Goal: Task Accomplishment & Management: Use online tool/utility

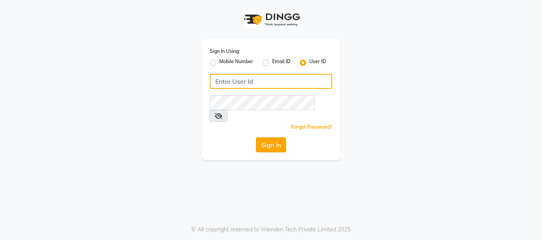
type input "beautibox"
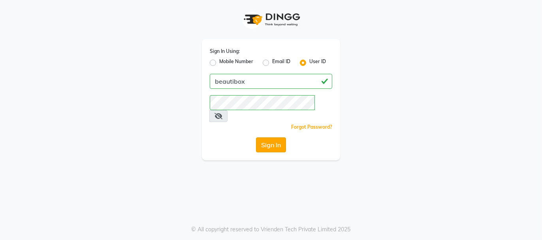
click at [267, 137] on button "Sign In" at bounding box center [271, 144] width 30 height 15
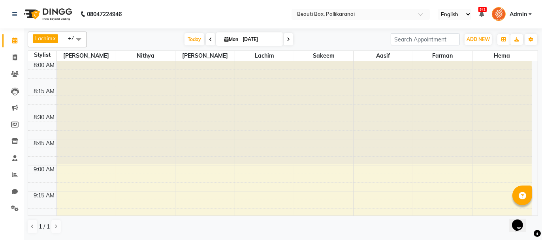
click at [531, 211] on div "Opens Chat This icon Opens the chat window." at bounding box center [521, 211] width 19 height 0
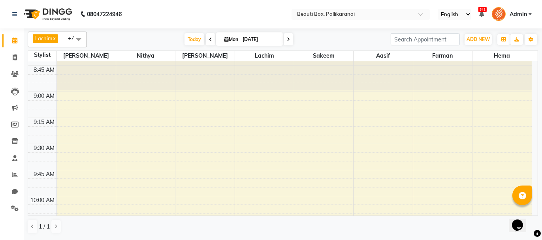
scroll to position [89, 0]
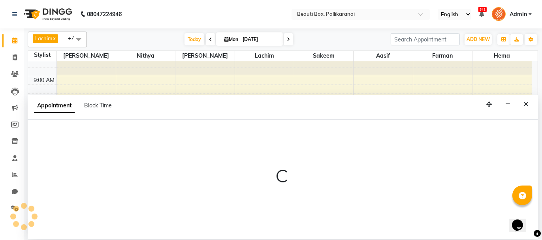
select select "7616"
select select "600"
select select "tentative"
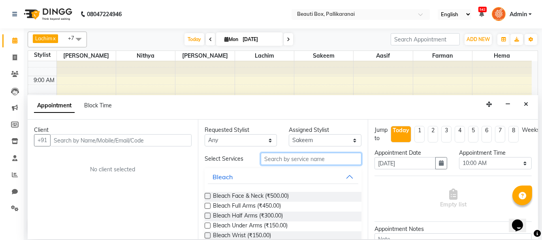
click at [275, 160] on input "text" at bounding box center [311, 159] width 101 height 12
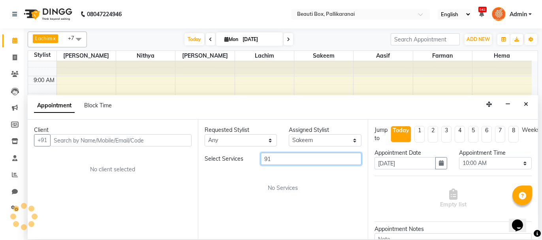
type input "9"
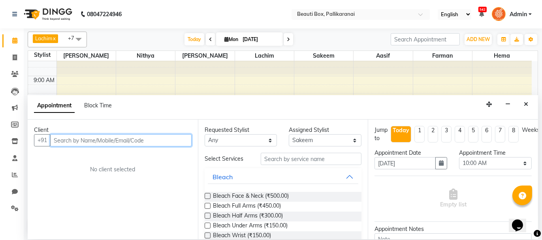
click at [113, 139] on input "text" at bounding box center [120, 140] width 141 height 12
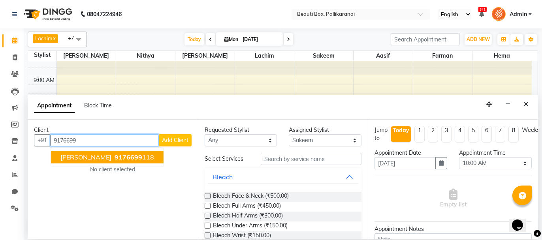
click at [115, 153] on span "9176699" at bounding box center [129, 157] width 28 height 8
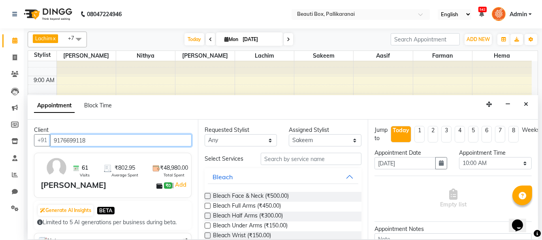
type input "9176699118"
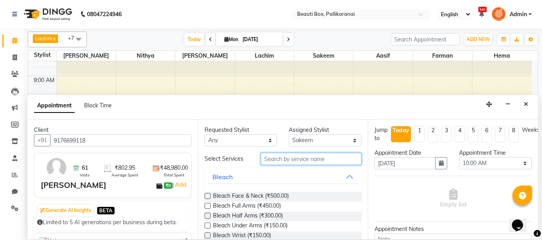
click at [274, 158] on input "text" at bounding box center [311, 159] width 101 height 12
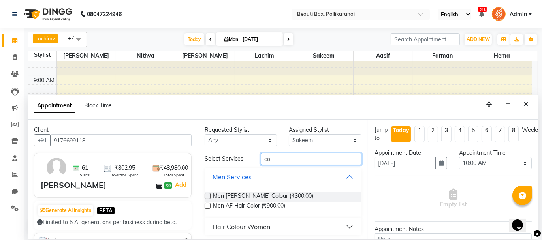
type input "c"
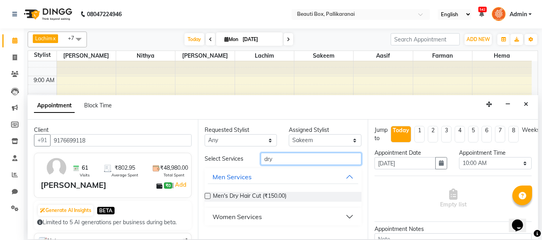
type input "dry"
click at [206, 194] on label at bounding box center [208, 196] width 6 height 6
click at [206, 194] on input "checkbox" at bounding box center [207, 196] width 5 height 5
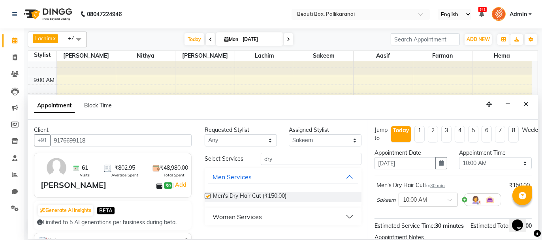
checkbox input "false"
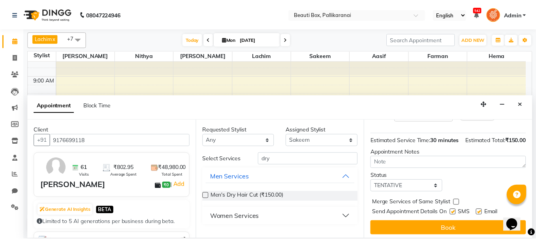
scroll to position [96, 0]
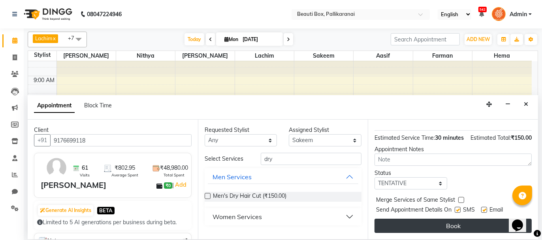
click at [449, 221] on button "Book" at bounding box center [453, 226] width 157 height 14
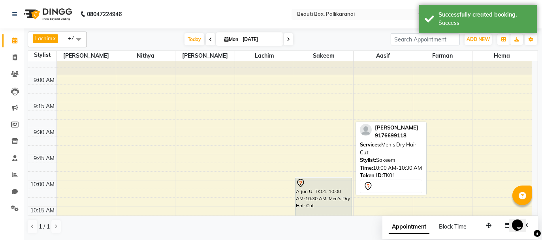
click at [323, 193] on div "Arjun U, TK01, 10:00 AM-10:30 AM, Men's Dry Hair Cut" at bounding box center [324, 203] width 56 height 50
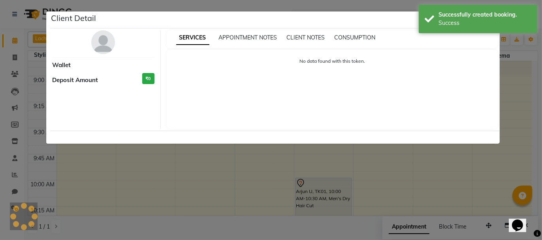
select select "7"
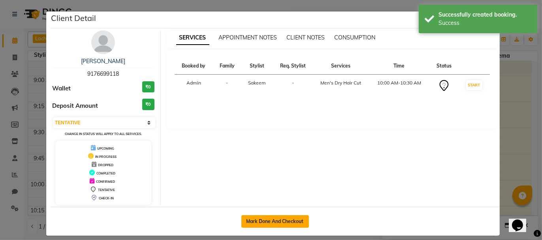
click at [271, 222] on button "Mark Done And Checkout" at bounding box center [275, 221] width 68 height 13
select select "service"
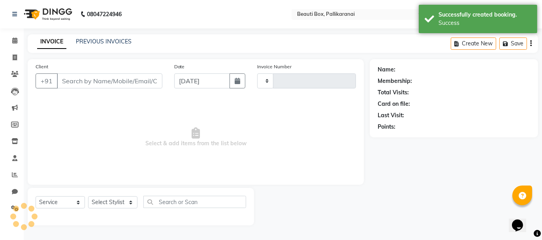
type input "2436"
select select "11"
type input "9176699118"
select select "7616"
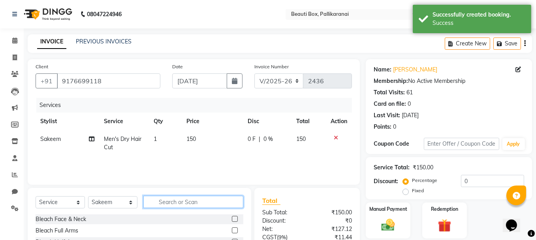
click at [178, 202] on input "text" at bounding box center [193, 202] width 100 height 12
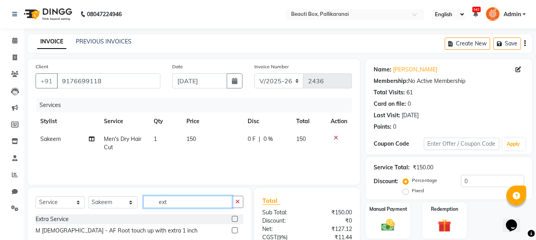
type input "ext"
click at [235, 218] on label at bounding box center [235, 219] width 6 height 6
click at [235, 218] on input "checkbox" at bounding box center [234, 219] width 5 height 5
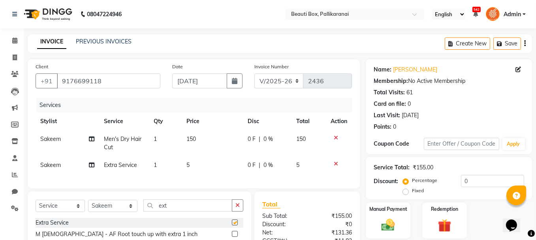
checkbox input "false"
click at [190, 163] on td "5" at bounding box center [212, 165] width 61 height 18
select select "7616"
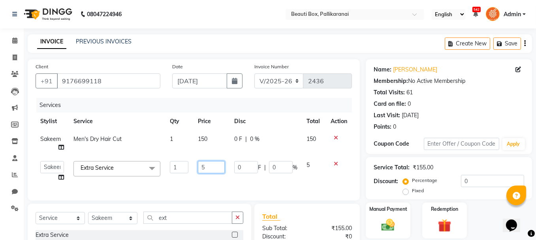
click at [207, 168] on input "5" at bounding box center [211, 167] width 27 height 12
type input "350"
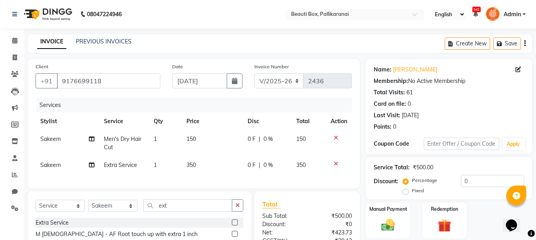
click at [196, 181] on div "Services Stylist Service Qty Price Disc Total Action Sakeem Men's Dry Hair Cut …" at bounding box center [194, 139] width 316 height 83
click at [198, 164] on td "350" at bounding box center [212, 165] width 61 height 18
select select "7616"
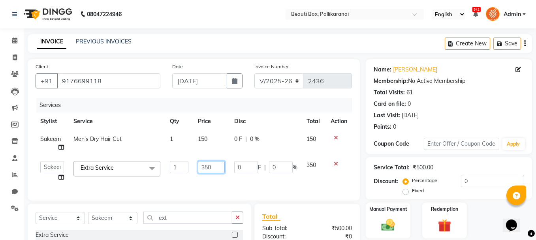
click at [204, 166] on input "350" at bounding box center [211, 167] width 27 height 12
type input "250"
click at [192, 181] on div "Services Stylist Service Qty Price Disc Total Action Sakeem Men's Dry Hair Cut …" at bounding box center [194, 145] width 316 height 95
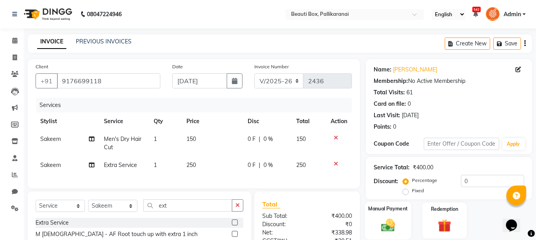
click at [382, 228] on img at bounding box center [388, 225] width 23 height 16
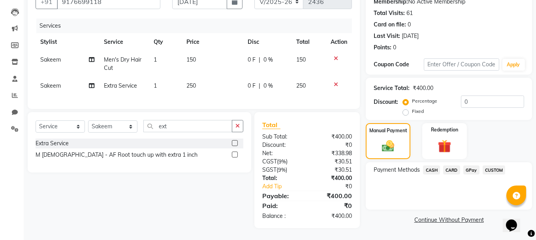
click at [473, 166] on span "GPay" at bounding box center [471, 170] width 16 height 9
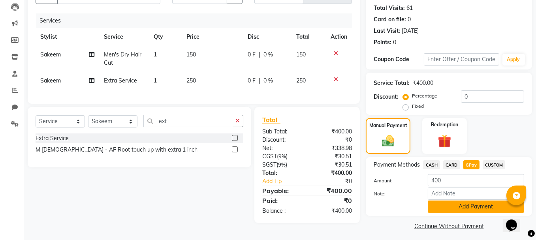
click at [460, 205] on button "Add Payment" at bounding box center [476, 207] width 96 height 12
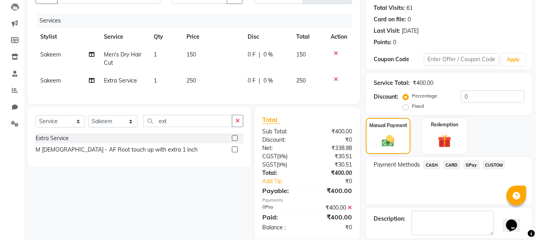
scroll to position [120, 0]
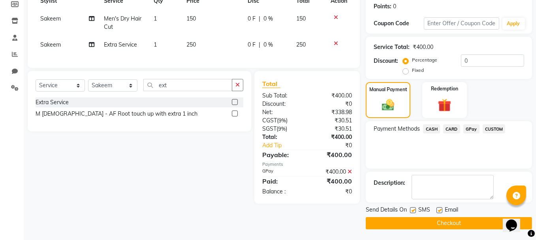
click at [469, 220] on button "Checkout" at bounding box center [449, 223] width 166 height 12
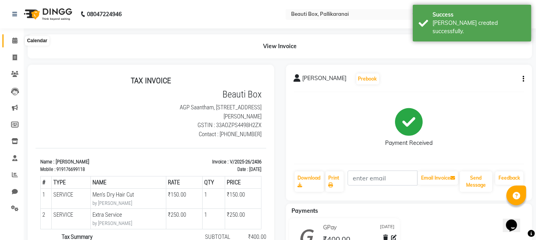
click at [15, 38] on icon at bounding box center [14, 41] width 5 height 6
